Goal: Information Seeking & Learning: Learn about a topic

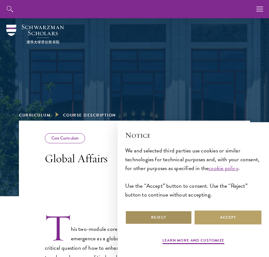
click at [175, 216] on button "Reject" at bounding box center [158, 217] width 67 height 14
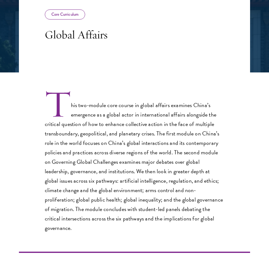
scroll to position [124, 0]
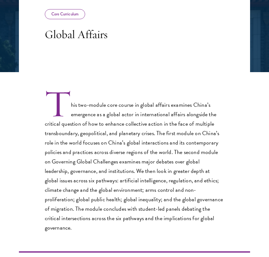
click at [145, 140] on p "This two-module core course in global affairs examines China’s emergence as a g…" at bounding box center [135, 161] width 180 height 141
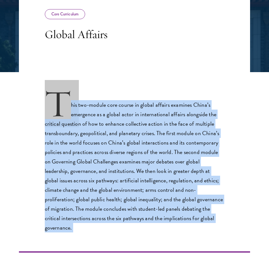
click at [145, 140] on p "This two-module core course in global affairs examines China’s emergence as a g…" at bounding box center [135, 161] width 180 height 141
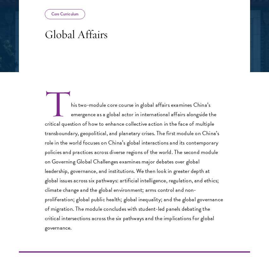
scroll to position [139, 0]
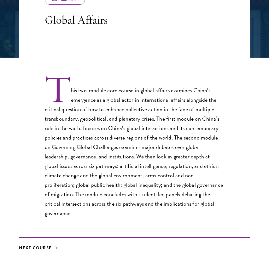
click at [168, 206] on p "This two-module core course in global affairs examines China’s emergence as a g…" at bounding box center [135, 147] width 180 height 141
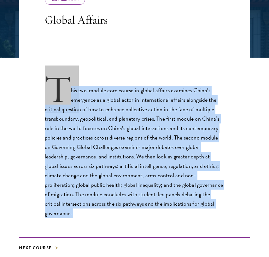
click at [168, 206] on p "This two-module core course in global affairs examines China’s emergence as a g…" at bounding box center [135, 147] width 180 height 141
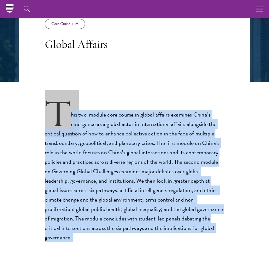
scroll to position [0, 0]
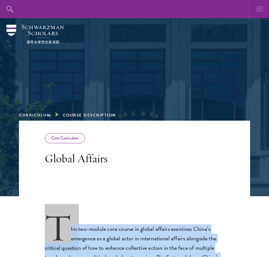
click at [260, 9] on use "button" at bounding box center [259, 9] width 7 height 5
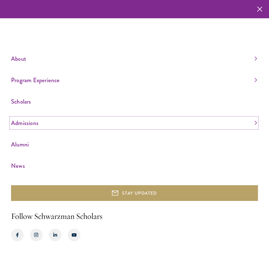
click at [26, 125] on link "Admissions" at bounding box center [134, 123] width 246 height 10
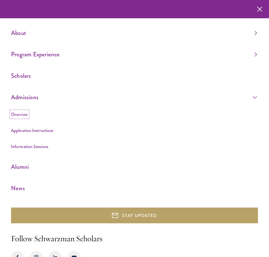
click at [23, 114] on link "Overview" at bounding box center [19, 114] width 17 height 6
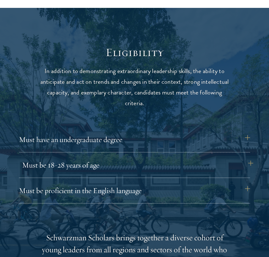
scroll to position [730, 0]
